Goal: Understand site structure: Understand site structure

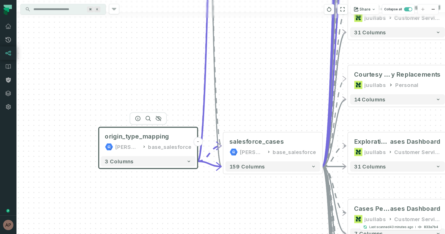
click at [131, 149] on div "[PERSON_NAME]-warehouse" at bounding box center [127, 146] width 24 height 8
click at [168, 164] on button "3 columns" at bounding box center [148, 161] width 95 height 10
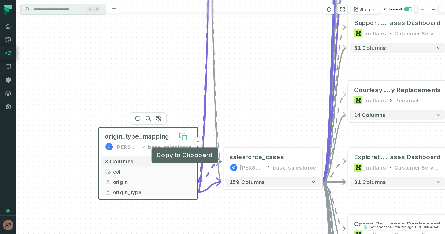
click at [181, 136] on icon at bounding box center [182, 135] width 4 height 4
click at [179, 101] on div "- sell_through_retailer _master_deduped juul-warehouse base_sell_through + 55 c…" at bounding box center [230, 117] width 429 height 234
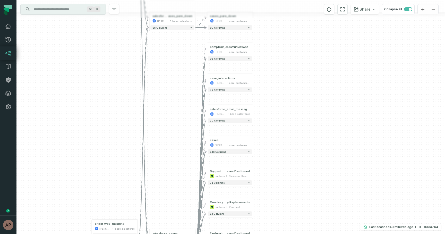
drag, startPoint x: 219, startPoint y: 103, endPoint x: 167, endPoint y: 218, distance: 126.0
click at [167, 218] on div "- sell_through_retailer _master_deduped juul-warehouse base_sell_through + 55 c…" at bounding box center [230, 117] width 429 height 234
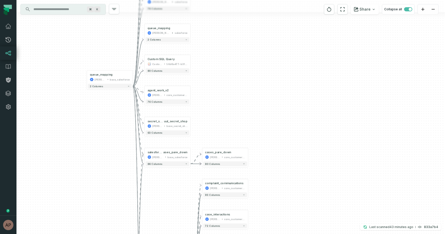
drag, startPoint x: 162, startPoint y: 133, endPoint x: 162, endPoint y: 255, distance: 121.8
click at [162, 233] on html "Pull Requests Dashboard Lineage Data Catalog Policies Integrations Settings Ary…" at bounding box center [222, 117] width 445 height 234
click at [88, 76] on button "+" at bounding box center [87, 77] width 4 height 4
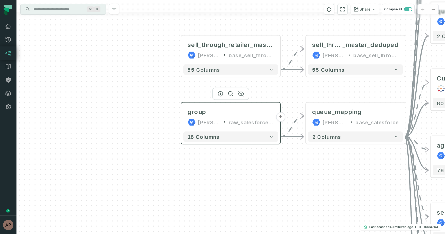
click at [253, 125] on div "raw_salesforce_v2" at bounding box center [251, 122] width 45 height 8
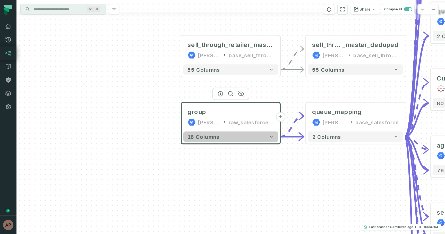
click at [234, 137] on button "18 columns" at bounding box center [230, 136] width 95 height 10
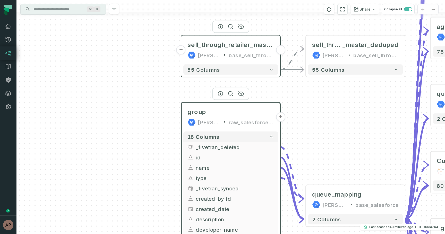
click at [209, 51] on div "[PERSON_NAME]-warehouse" at bounding box center [209, 55] width 23 height 8
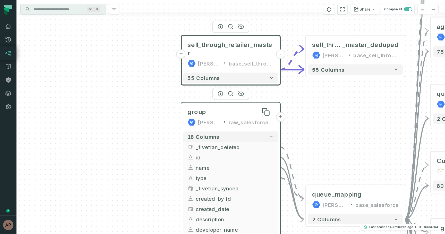
click at [217, 115] on div "group" at bounding box center [230, 112] width 87 height 8
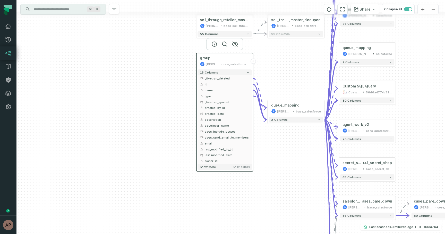
drag, startPoint x: 148, startPoint y: 194, endPoint x: 148, endPoint y: 140, distance: 53.6
click at [148, 138] on div "group juul-warehouse raw_salesforce_v2 + 18 columns _fivetran_deleted + id + na…" at bounding box center [230, 117] width 429 height 234
click at [233, 165] on button "Show more Showing 15 / 18" at bounding box center [225, 165] width 54 height 6
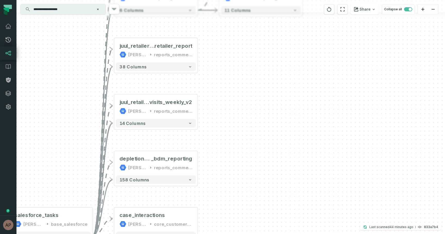
drag, startPoint x: 41, startPoint y: 175, endPoint x: 96, endPoint y: 44, distance: 142.1
click at [96, 44] on div "+ commercial_impact_model__stat e__combined_v1 [PERSON_NAME]-warehouse reports_…" at bounding box center [230, 117] width 429 height 234
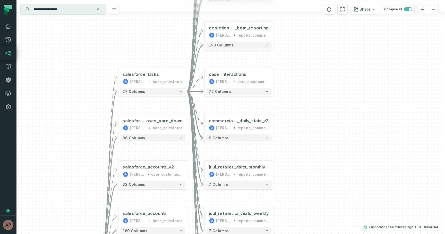
drag, startPoint x: 63, startPoint y: 142, endPoint x: 170, endPoint y: 10, distance: 170.2
click at [170, 10] on div "+ commercial_impact_model__stat e__combined_v1 [PERSON_NAME]-warehouse reports_…" at bounding box center [230, 117] width 429 height 234
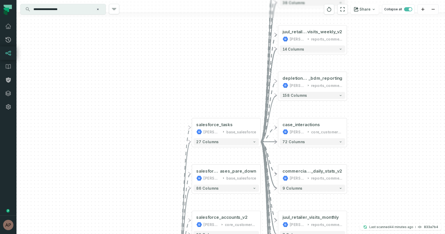
drag, startPoint x: 63, startPoint y: 155, endPoint x: 133, endPoint y: 255, distance: 122.6
click at [133, 233] on html "Pull Requests Dashboard Lineage Data Catalog Policies Integrations Settings [PE…" at bounding box center [222, 117] width 445 height 234
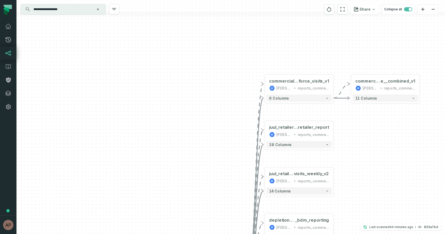
drag, startPoint x: 180, startPoint y: 158, endPoint x: 158, endPoint y: 255, distance: 100.0
click at [158, 233] on html "Pull Requests Dashboard Lineage Data Catalog Policies Integrations Settings [PE…" at bounding box center [222, 117] width 445 height 234
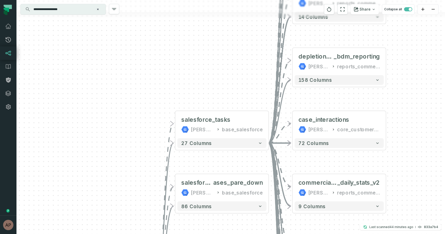
drag, startPoint x: 175, startPoint y: 206, endPoint x: 183, endPoint y: 2, distance: 204.1
click at [183, 2] on div "+ commercial_impact_model__stat e__combined_v1 [PERSON_NAME]-warehouse reports_…" at bounding box center [230, 117] width 429 height 234
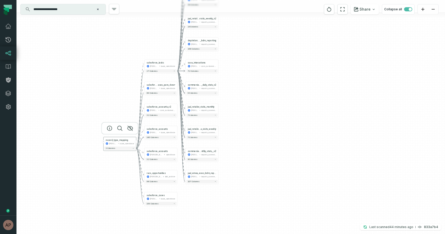
click at [136, 141] on button "-" at bounding box center [136, 141] width 3 height 3
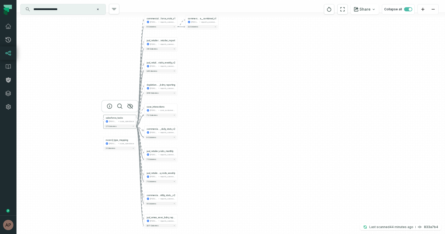
click at [136, 119] on button "-" at bounding box center [136, 119] width 3 height 3
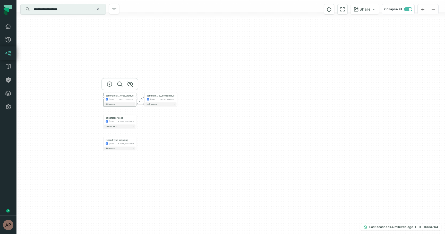
click at [133, 99] on div "reports_commercial" at bounding box center [126, 99] width 15 height 3
click at [135, 98] on button "-" at bounding box center [136, 98] width 3 height 3
click at [122, 122] on div "salesforce_tasks [PERSON_NAME]-warehouse base_salesforce" at bounding box center [119, 122] width 31 height 8
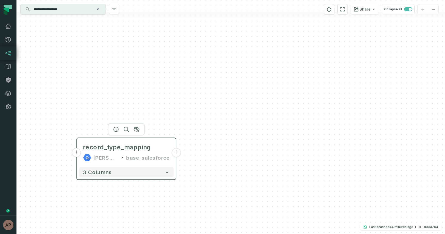
click at [76, 153] on button "+" at bounding box center [76, 152] width 9 height 9
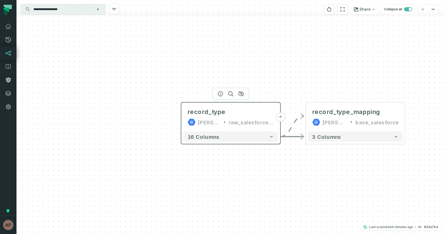
click at [241, 116] on div "record_type [PERSON_NAME]-warehouse raw_salesforce_v2" at bounding box center [230, 117] width 95 height 25
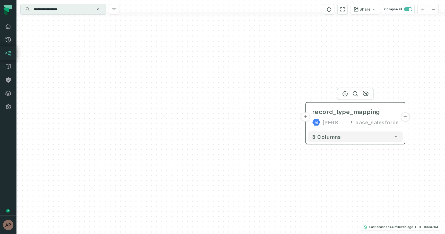
click at [337, 116] on div "record_type_mapping [PERSON_NAME]-warehouse base_salesforce" at bounding box center [355, 117] width 95 height 25
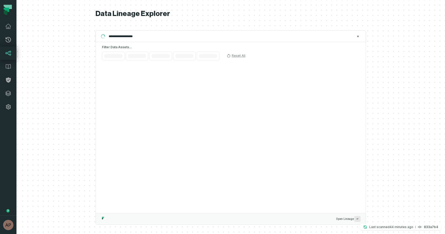
click at [9, 57] on link "Lineage" at bounding box center [8, 52] width 16 height 13
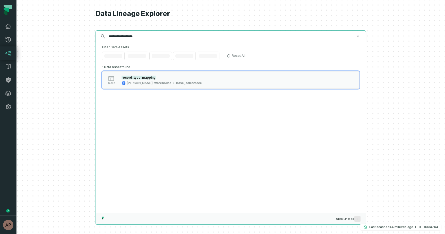
drag, startPoint x: 143, startPoint y: 37, endPoint x: 100, endPoint y: 36, distance: 43.3
click at [100, 36] on div "**********" at bounding box center [231, 36] width 270 height 12
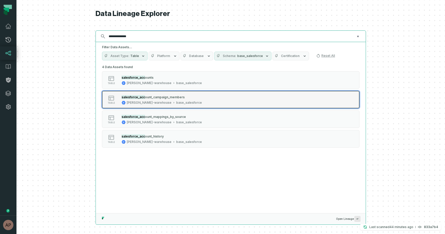
type input "**********"
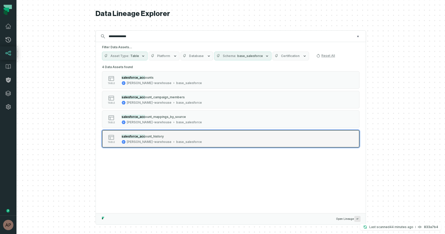
click at [163, 138] on div "salesforce_acc ount_history" at bounding box center [162, 135] width 80 height 5
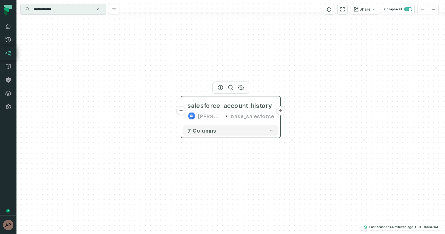
click at [182, 113] on button "+" at bounding box center [180, 110] width 9 height 9
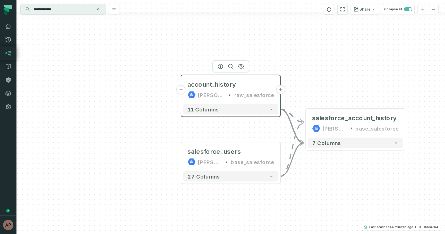
click at [184, 88] on button "+" at bounding box center [180, 89] width 9 height 9
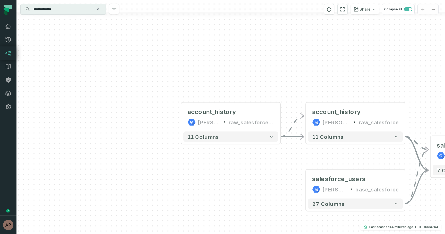
click at [67, 10] on input "**********" at bounding box center [62, 9] width 64 height 8
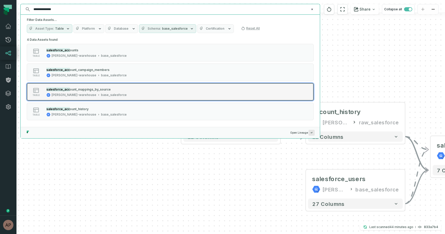
click at [96, 88] on span "ount_mappings_by_source" at bounding box center [90, 89] width 41 height 4
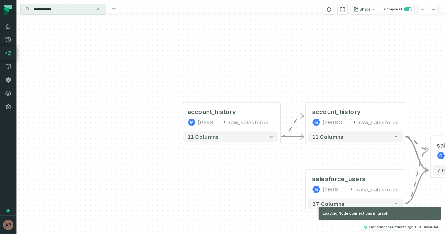
click at [209, 201] on div "account_history [PERSON_NAME]-warehouse raw_salesforce_v2 - 11 columns - accoun…" at bounding box center [230, 117] width 429 height 234
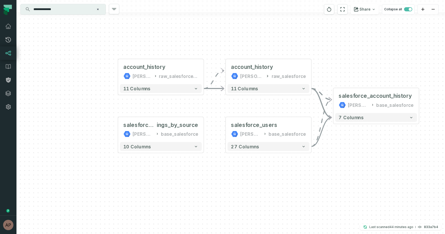
drag, startPoint x: 282, startPoint y: 185, endPoint x: 149, endPoint y: 180, distance: 133.2
click at [149, 180] on div "account_history [PERSON_NAME]-warehouse raw_salesforce_v2 - 11 columns - accoun…" at bounding box center [230, 117] width 429 height 234
click at [119, 130] on button "+" at bounding box center [118, 129] width 8 height 8
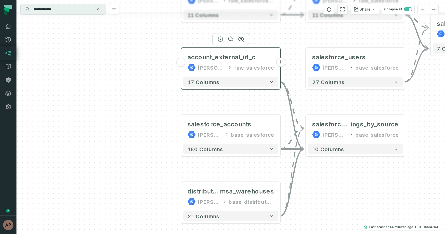
click at [181, 62] on button "+" at bounding box center [180, 62] width 9 height 9
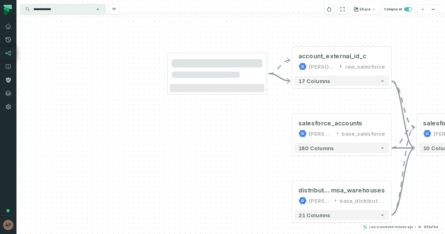
drag, startPoint x: 253, startPoint y: 162, endPoint x: 239, endPoint y: 113, distance: 51.4
click at [239, 113] on div "- account_external_id_c [PERSON_NAME]-warehouse raw_salesforce + 17 columns + s…" at bounding box center [230, 117] width 429 height 234
click at [292, 130] on button "+" at bounding box center [291, 128] width 9 height 9
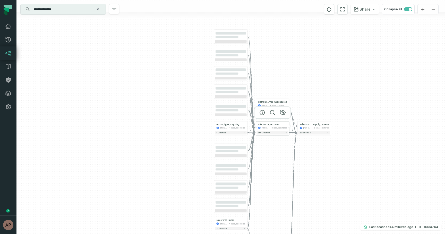
click at [256, 126] on button "-" at bounding box center [255, 125] width 3 height 3
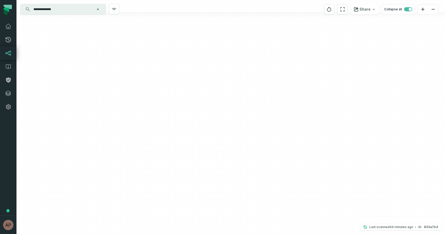
click at [285, 173] on div "account_external_id_c [PERSON_NAME]-warehouse raw_salesforce_v2 - 17 columns - …" at bounding box center [230, 117] width 429 height 234
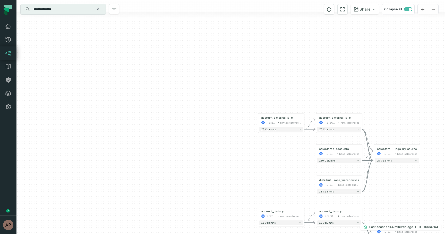
drag, startPoint x: 274, startPoint y: 165, endPoint x: 328, endPoint y: 0, distance: 173.0
click at [328, 0] on div "**********" at bounding box center [230, 117] width 429 height 234
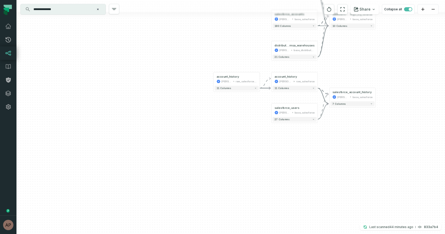
drag, startPoint x: 276, startPoint y: 145, endPoint x: 248, endPoint y: 23, distance: 125.4
click at [248, 23] on div "account_external_id_c [PERSON_NAME]-warehouse raw_salesforce_v2 - 17 columns - …" at bounding box center [230, 117] width 429 height 234
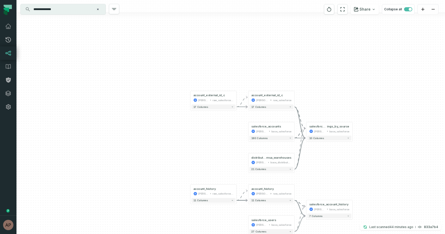
drag, startPoint x: 256, startPoint y: 34, endPoint x: 234, endPoint y: 147, distance: 115.2
click at [234, 147] on div "account_external_id_c [PERSON_NAME]-warehouse raw_salesforce_v2 - 17 columns - …" at bounding box center [230, 117] width 429 height 234
click at [202, 98] on div "[PERSON_NAME]-warehouse" at bounding box center [203, 100] width 11 height 4
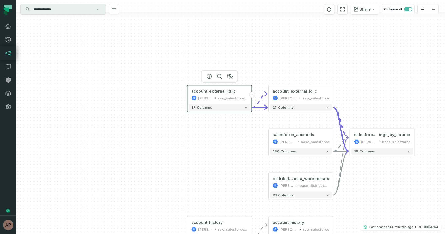
click at [224, 101] on div "account_external_id_c [PERSON_NAME]-warehouse raw_salesforce_v2" at bounding box center [219, 94] width 62 height 16
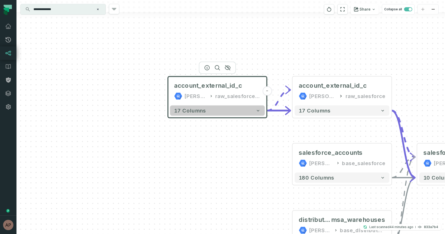
click at [216, 109] on button "17 columns" at bounding box center [217, 110] width 95 height 10
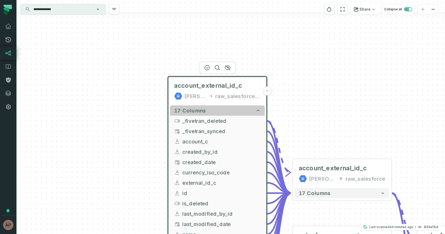
click at [221, 112] on button "17 columns" at bounding box center [217, 110] width 95 height 10
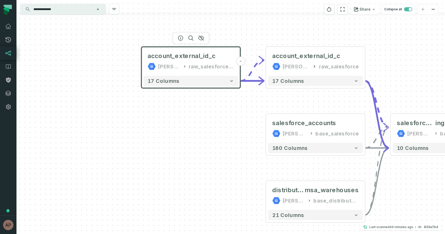
drag, startPoint x: 272, startPoint y: 157, endPoint x: 245, endPoint y: 127, distance: 39.6
click at [245, 127] on div "account_external_id_c [PERSON_NAME]-warehouse raw_salesforce_v2 - 17 columns - …" at bounding box center [230, 117] width 429 height 234
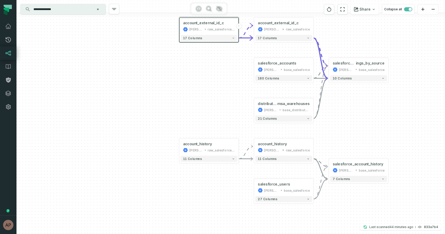
drag, startPoint x: 349, startPoint y: 58, endPoint x: 346, endPoint y: -4, distance: 61.7
click at [346, 0] on html "**********" at bounding box center [222, 117] width 445 height 234
